Goal: Transaction & Acquisition: Purchase product/service

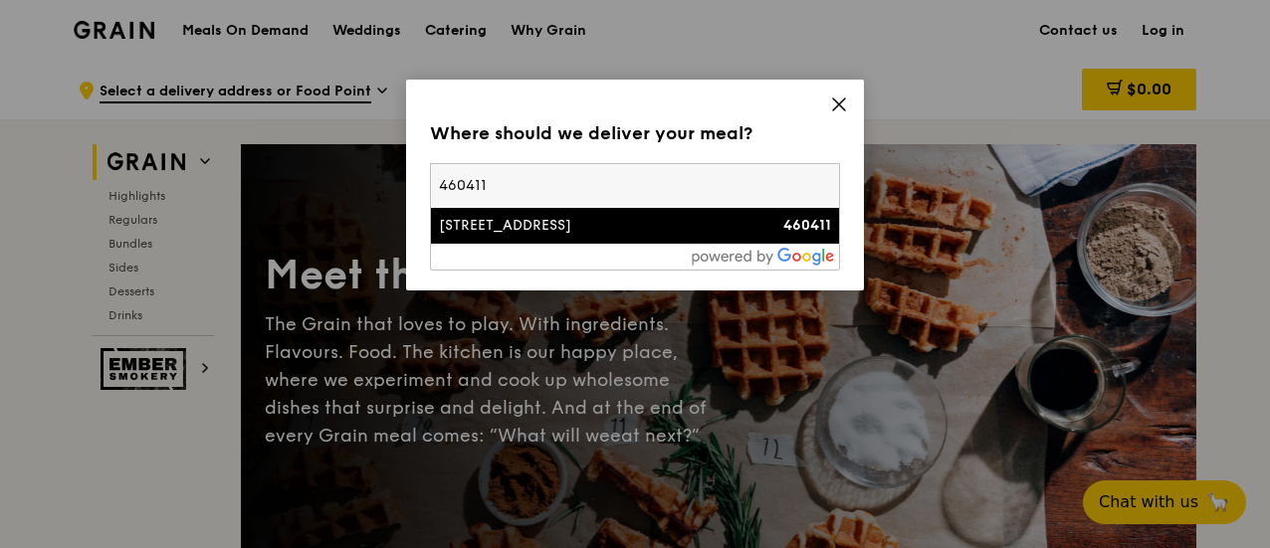
type input "460411"
click at [608, 223] on div "[STREET_ADDRESS]" at bounding box center [586, 226] width 295 height 20
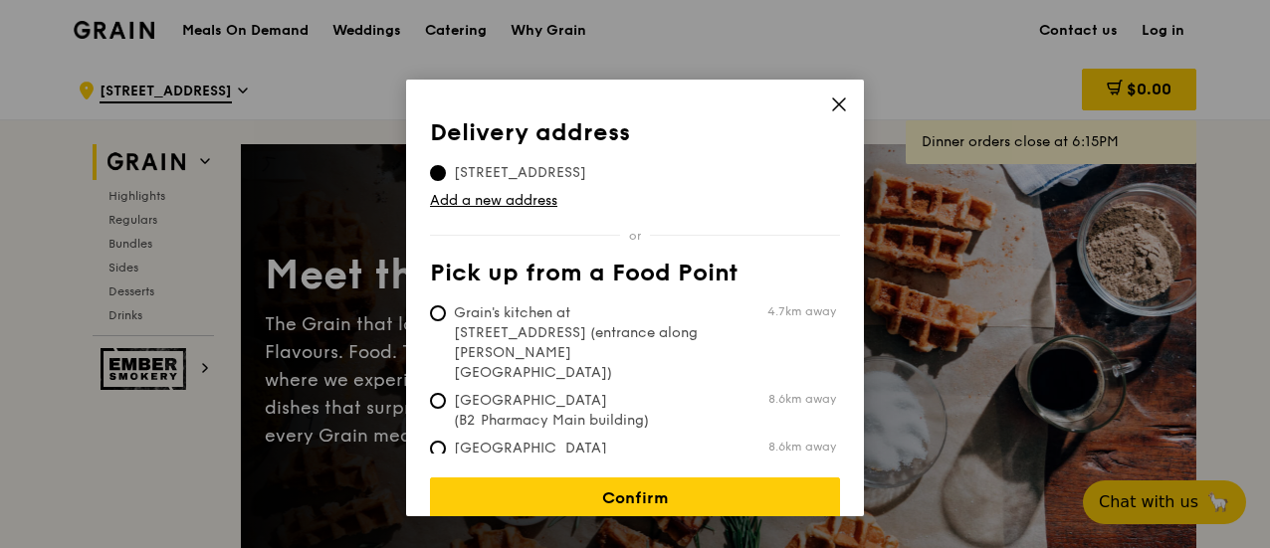
scroll to position [10, 0]
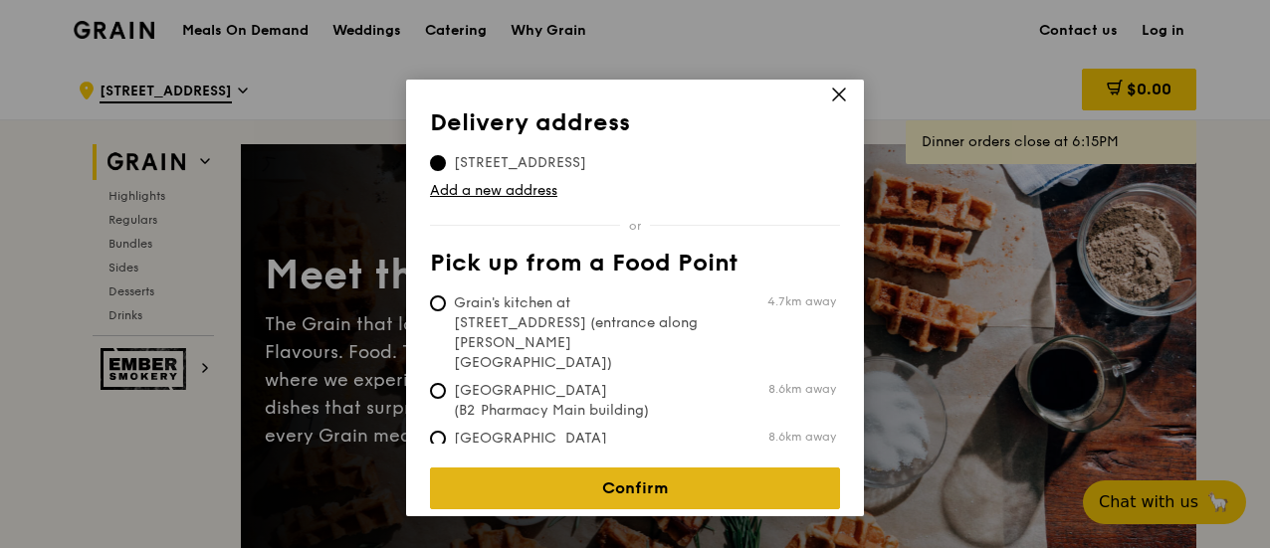
click at [689, 477] on link "Confirm" at bounding box center [635, 489] width 410 height 42
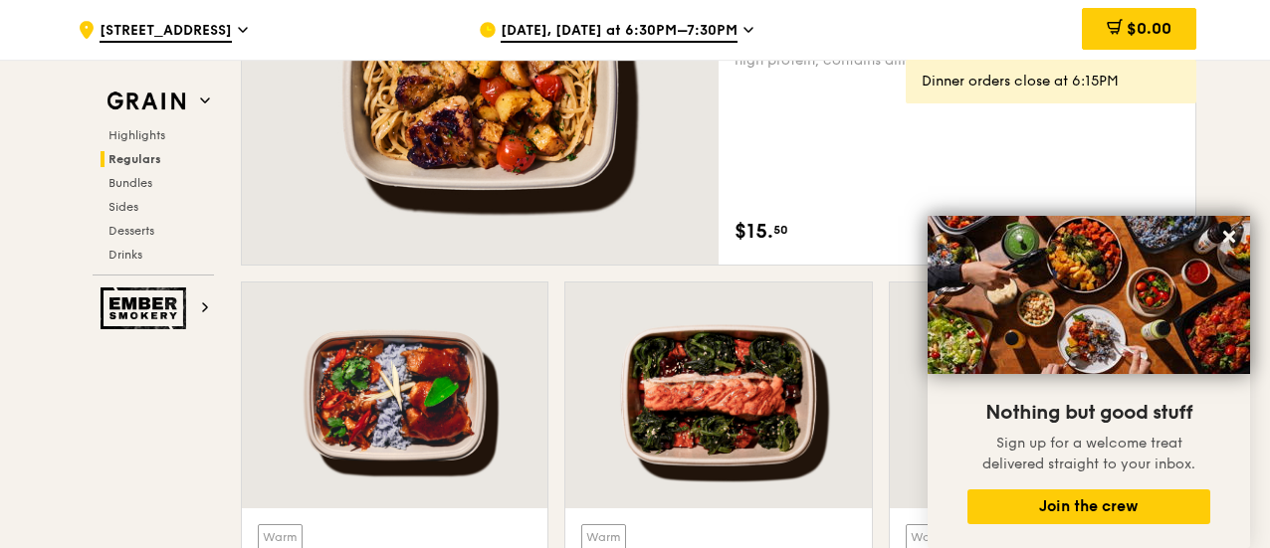
scroll to position [1572, 0]
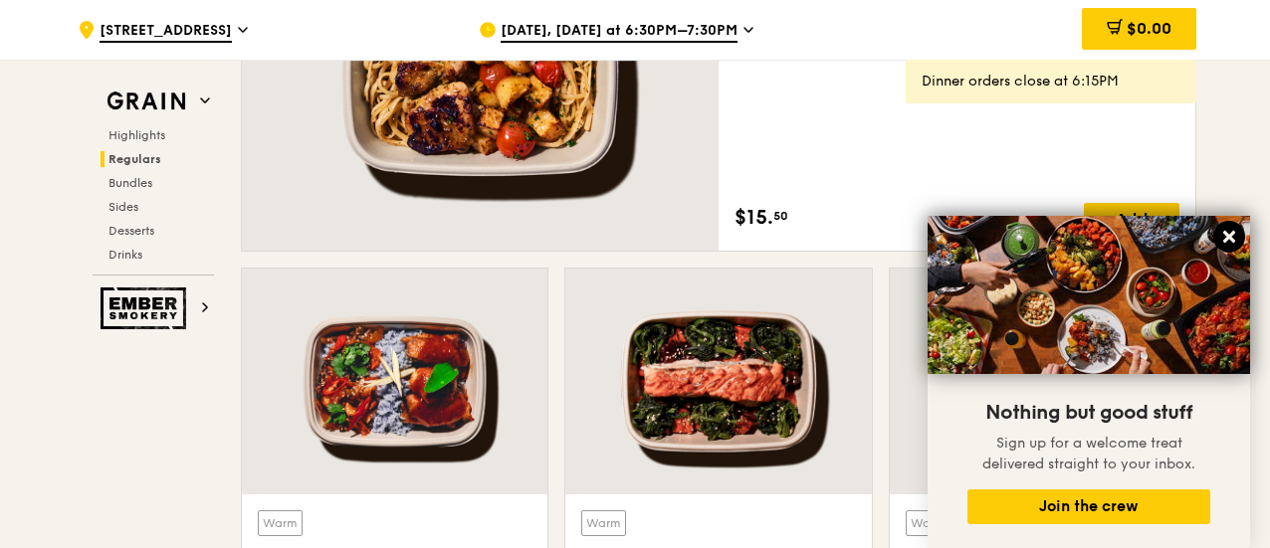
click at [1233, 237] on icon at bounding box center [1229, 237] width 18 height 18
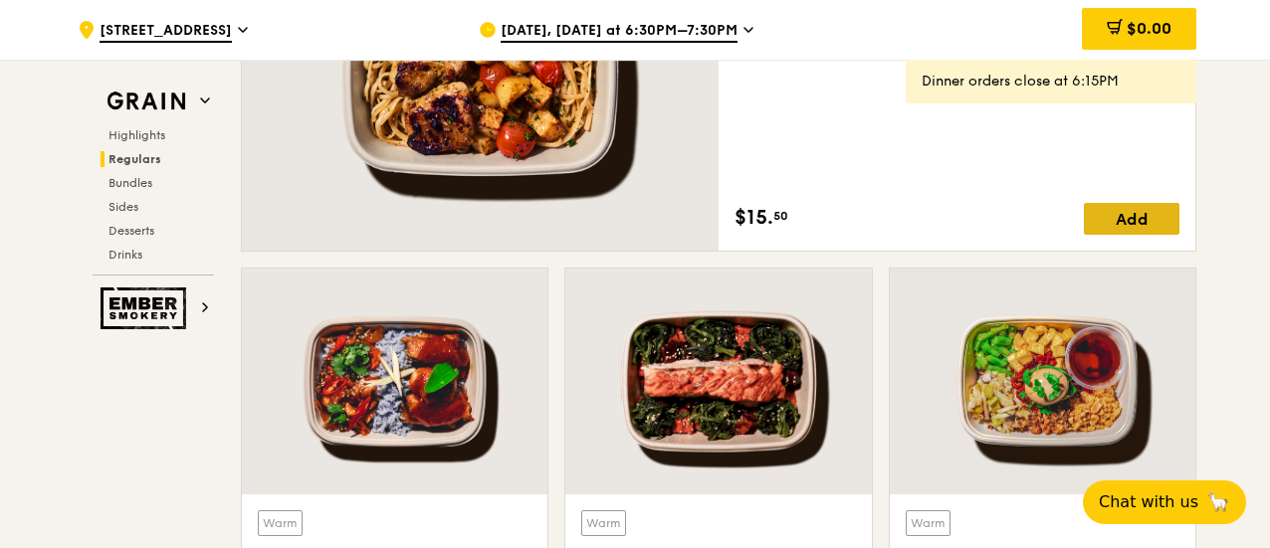
scroll to position [1590, 0]
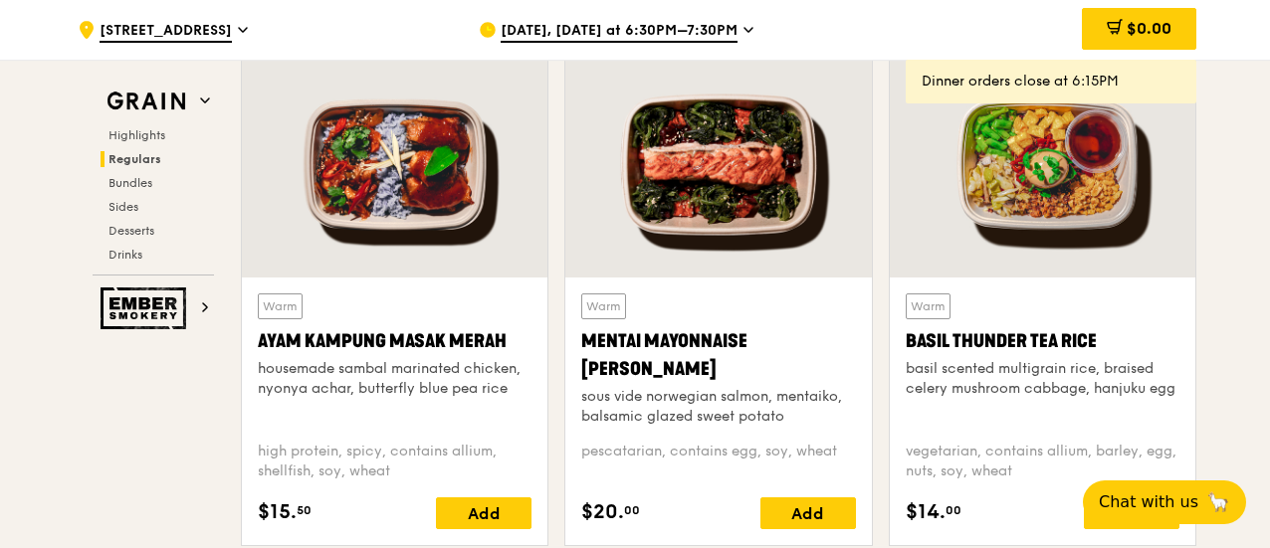
scroll to position [1789, 0]
click at [1100, 200] on div at bounding box center [1041, 165] width 305 height 226
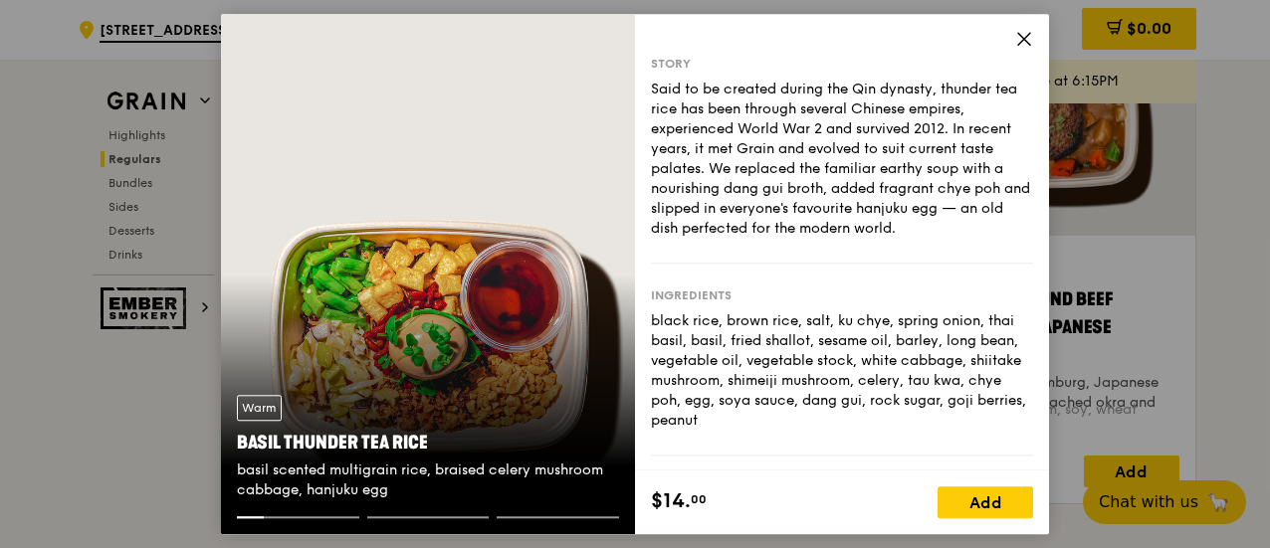
scroll to position [2386, 0]
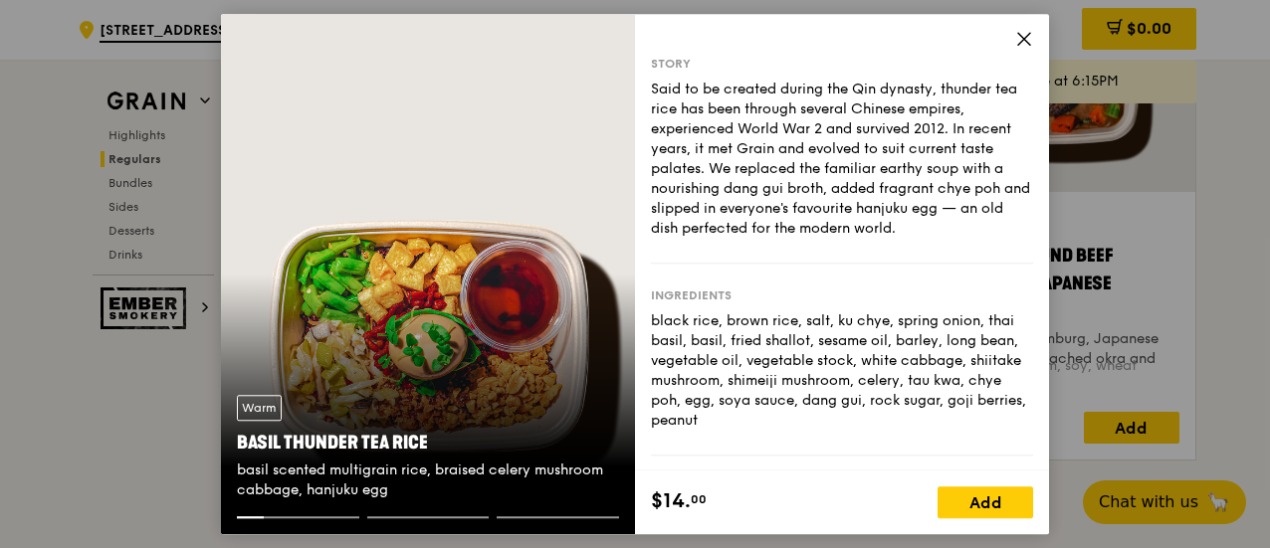
click at [490, 405] on div "Warm Basil Thunder Tea [PERSON_NAME] scented multigrain rice, braised celery mu…" at bounding box center [428, 447] width 414 height 137
drag, startPoint x: 492, startPoint y: 370, endPoint x: 503, endPoint y: 264, distance: 107.0
click at [502, 264] on div "Warm Basil Thunder Tea [PERSON_NAME] scented multigrain rice, braised celery mu…" at bounding box center [428, 274] width 414 height 520
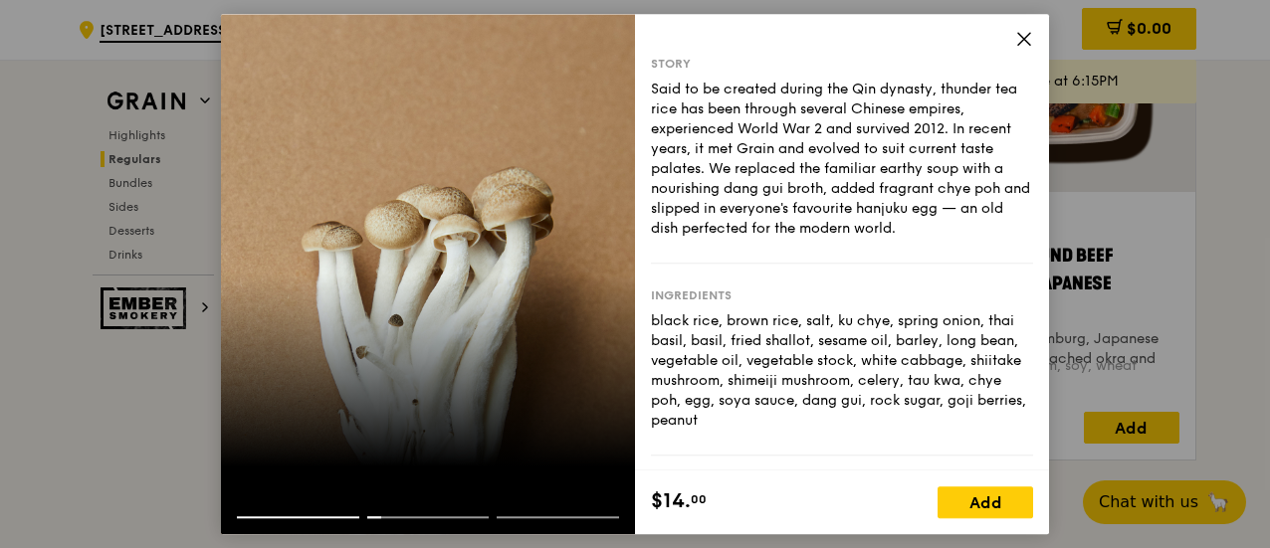
click at [517, 517] on div at bounding box center [557, 517] width 122 height 2
drag, startPoint x: 461, startPoint y: 519, endPoint x: 479, endPoint y: 519, distance: 17.9
click at [479, 519] on div at bounding box center [428, 525] width 414 height 18
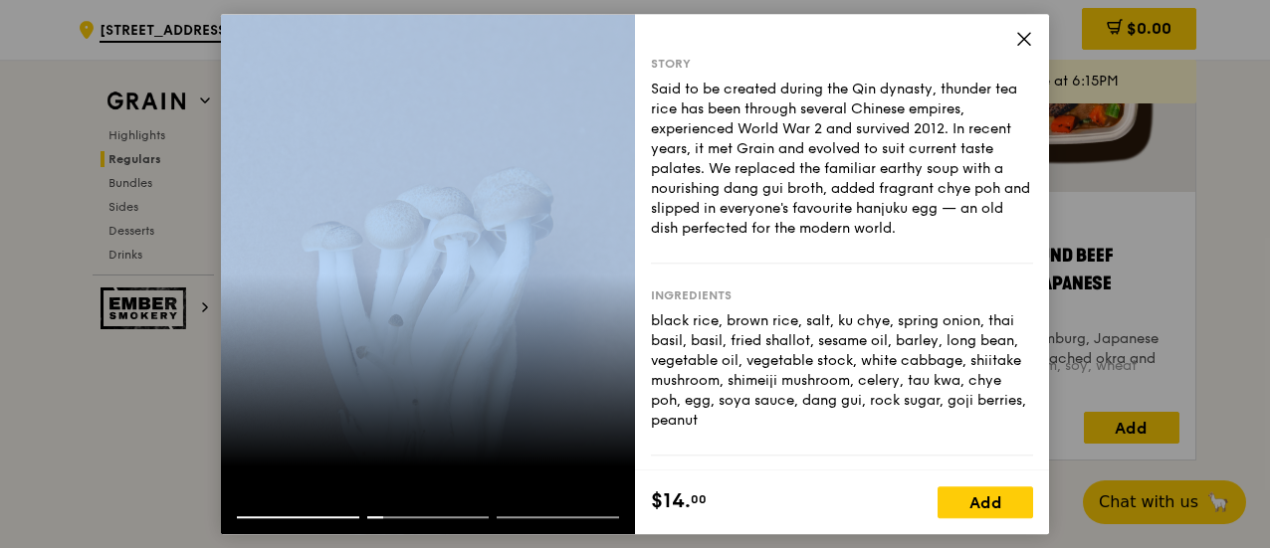
drag, startPoint x: 328, startPoint y: 333, endPoint x: 187, endPoint y: 331, distance: 141.3
click at [187, 331] on div "Story Said to be created during the Qin dynasty, thunder tea rice has been thro…" at bounding box center [635, 274] width 1270 height 548
click at [631, 357] on div at bounding box center [428, 274] width 414 height 520
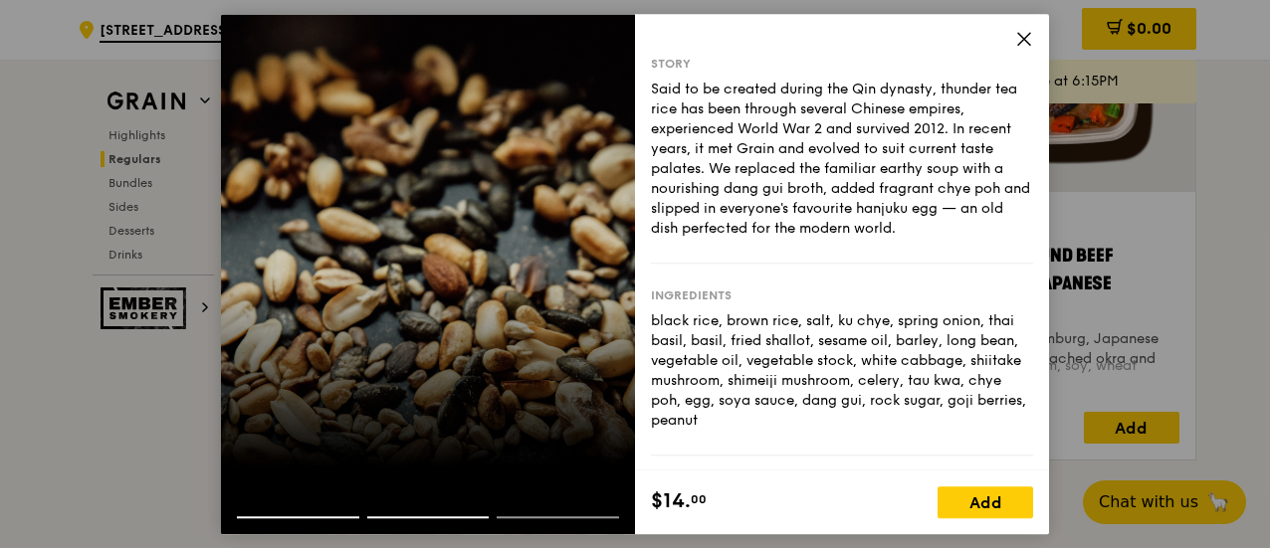
click at [560, 351] on div at bounding box center [428, 274] width 414 height 520
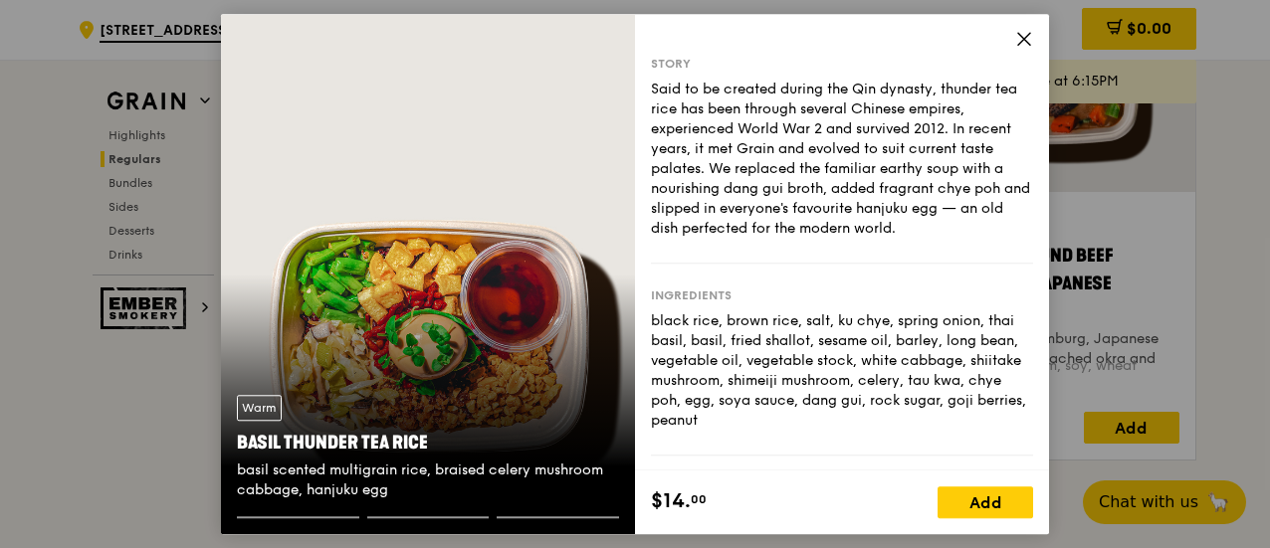
click at [601, 332] on div "Warm Basil Thunder Tea [PERSON_NAME] scented multigrain rice, braised celery mu…" at bounding box center [428, 274] width 414 height 520
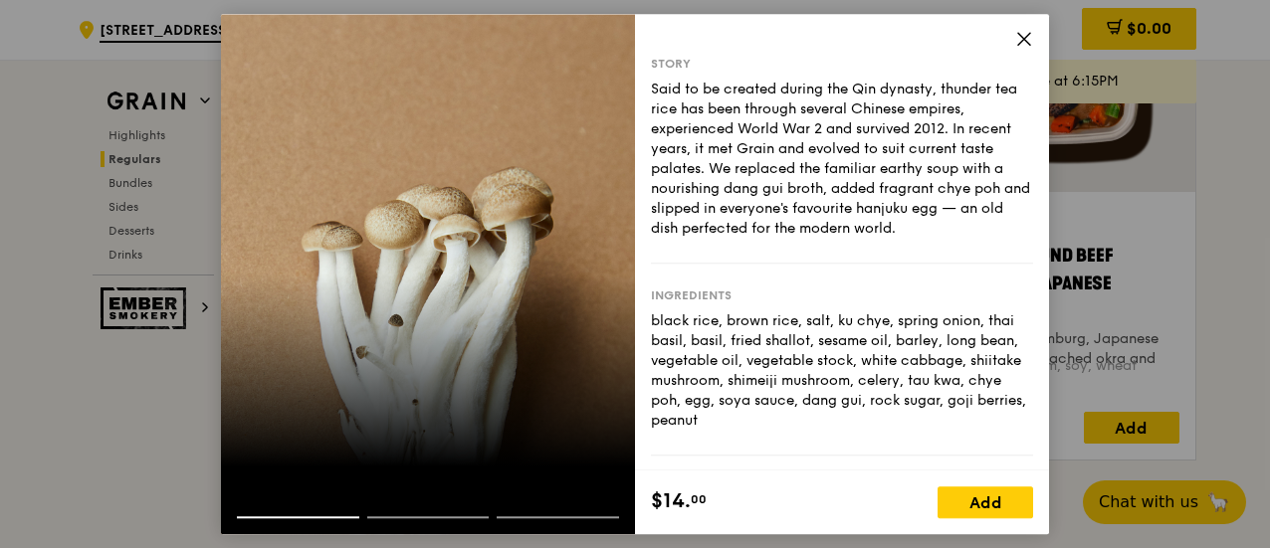
click at [601, 332] on div at bounding box center [428, 274] width 414 height 520
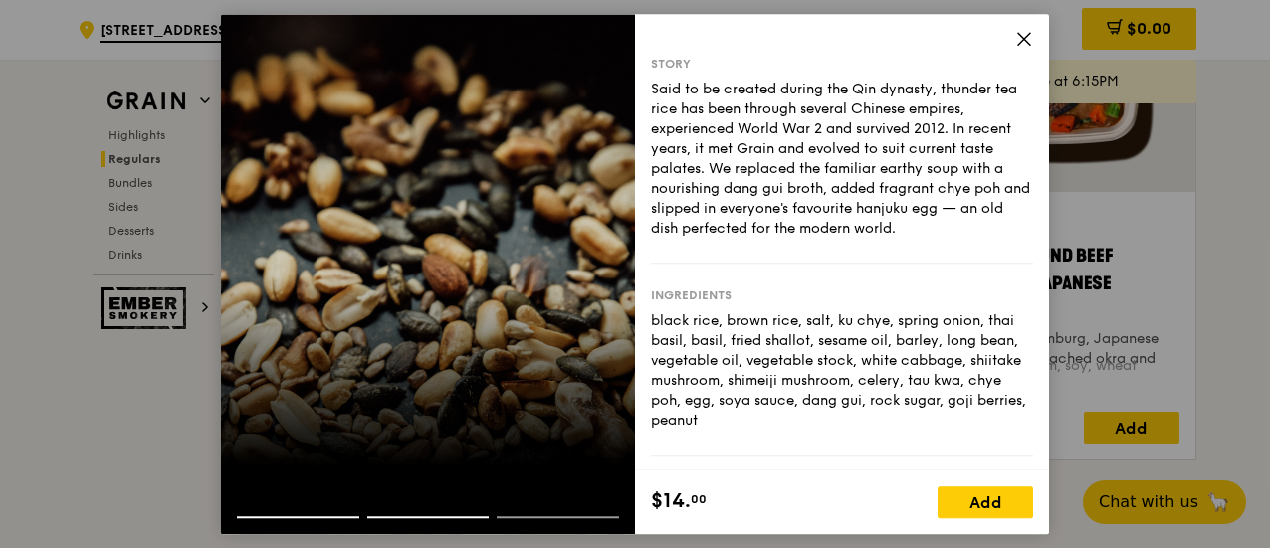
click at [601, 332] on div at bounding box center [428, 274] width 414 height 520
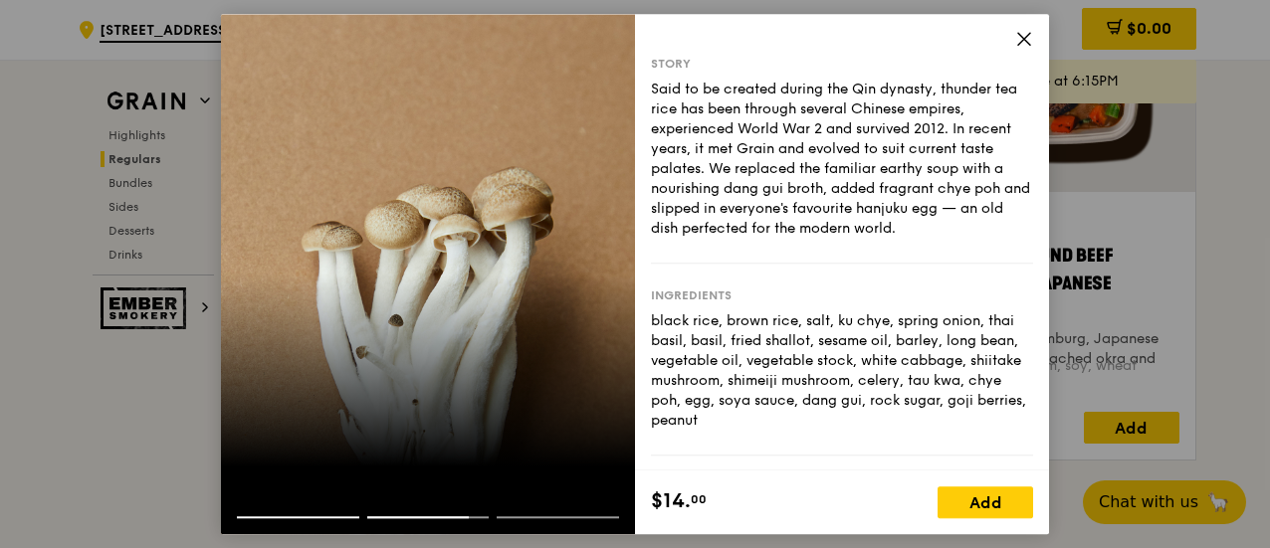
click at [583, 209] on div at bounding box center [428, 274] width 414 height 520
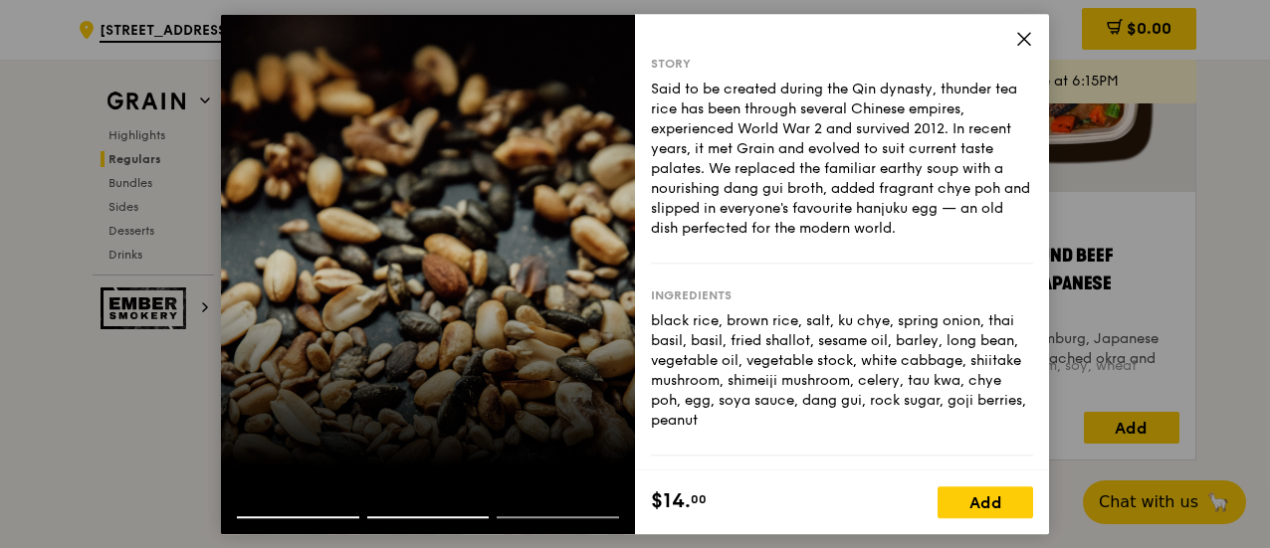
click at [583, 220] on div at bounding box center [428, 274] width 414 height 520
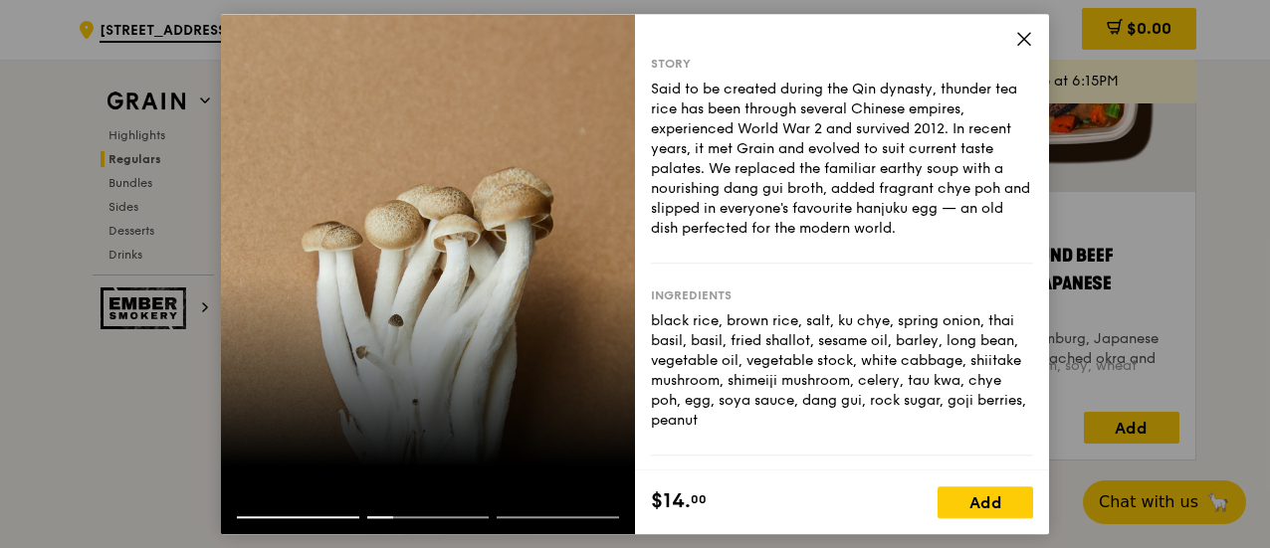
drag, startPoint x: 774, startPoint y: 532, endPoint x: 782, endPoint y: 552, distance: 21.4
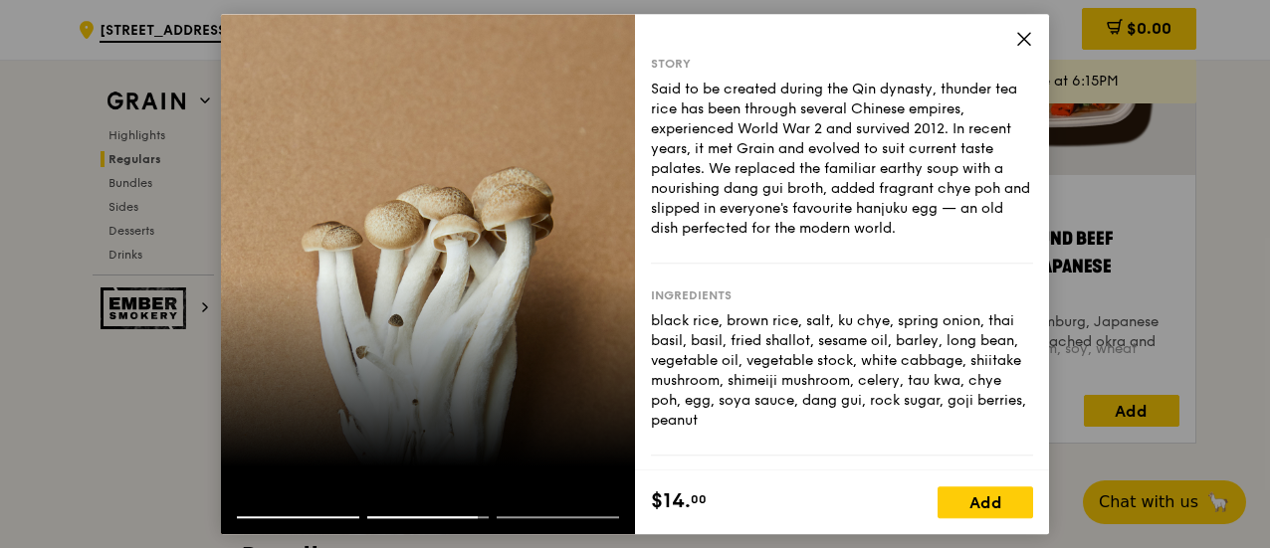
click at [1021, 42] on icon at bounding box center [1024, 39] width 12 height 12
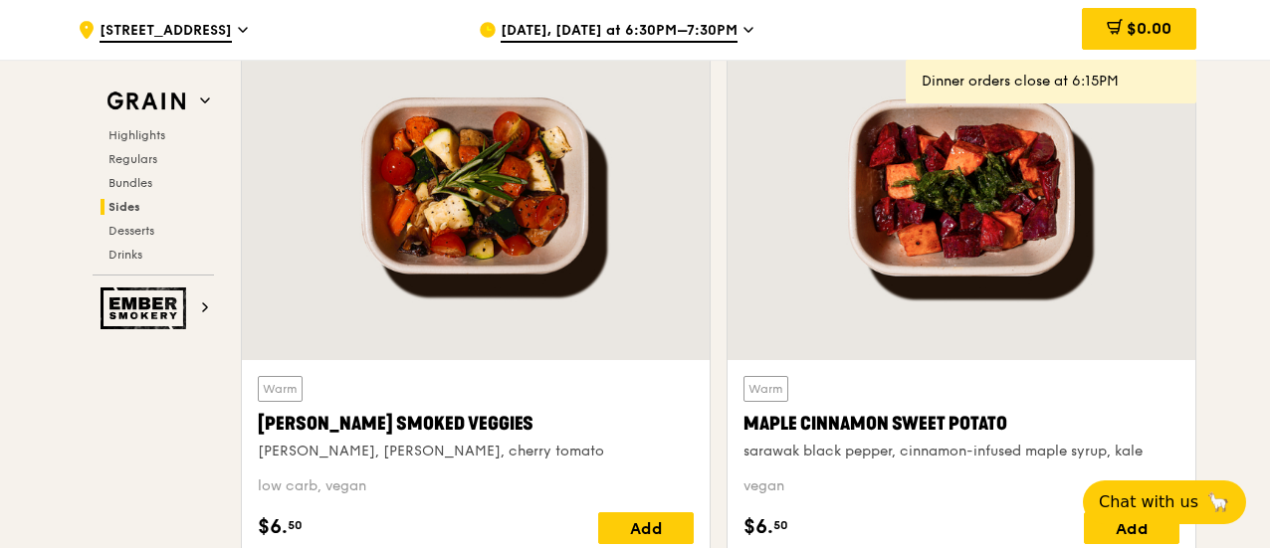
scroll to position [4691, 0]
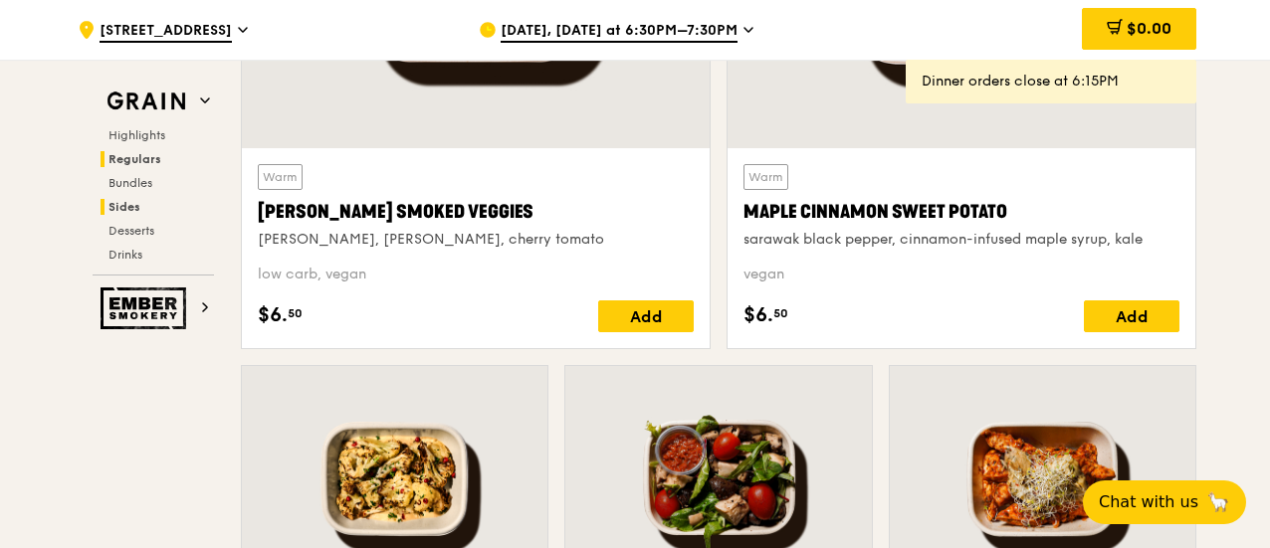
click at [135, 160] on span "Regulars" at bounding box center [134, 159] width 53 height 14
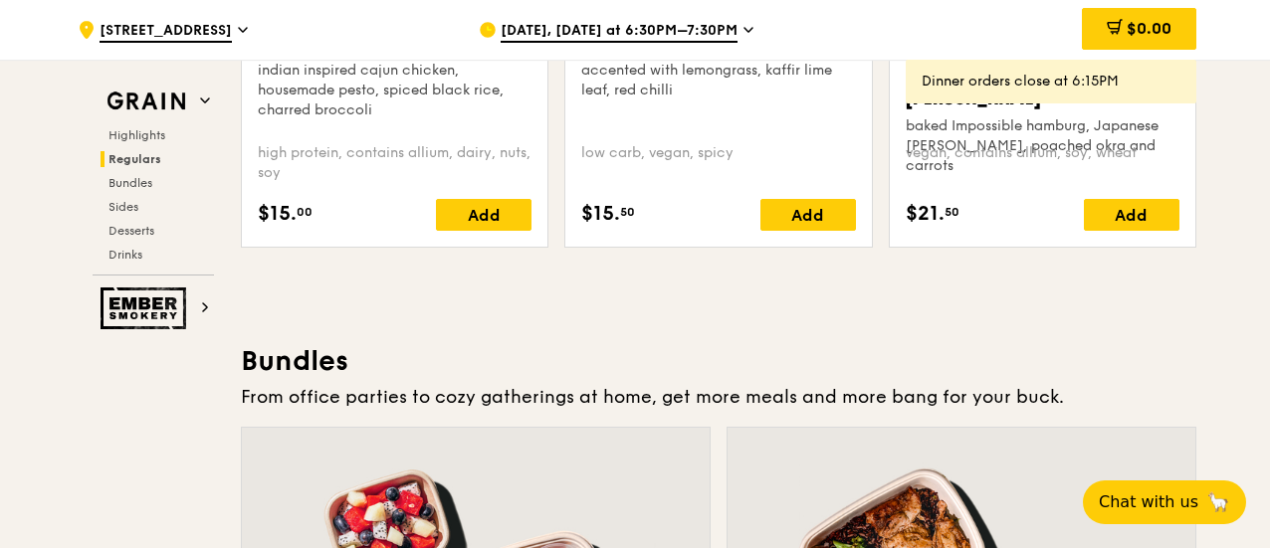
scroll to position [2600, 0]
